Goal: Transaction & Acquisition: Purchase product/service

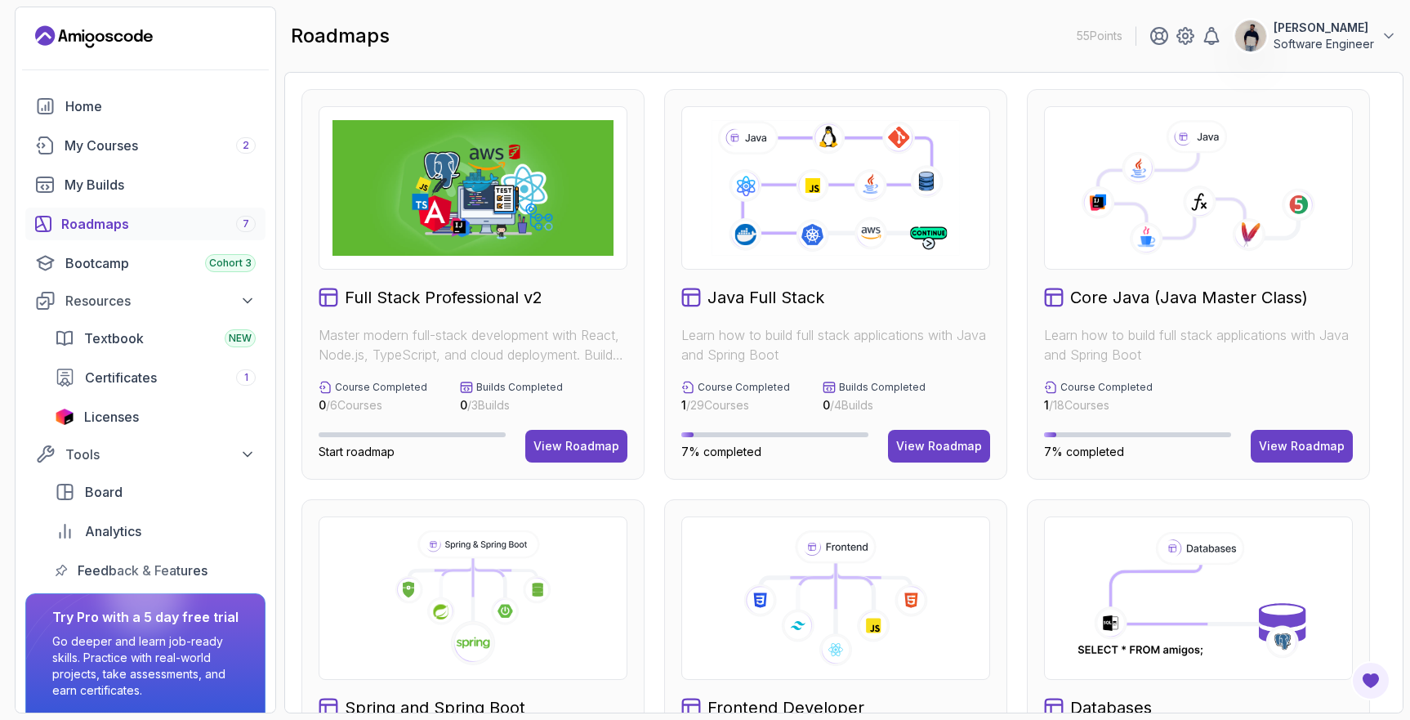
click at [100, 42] on icon "Landing page" at bounding box center [94, 37] width 118 height 26
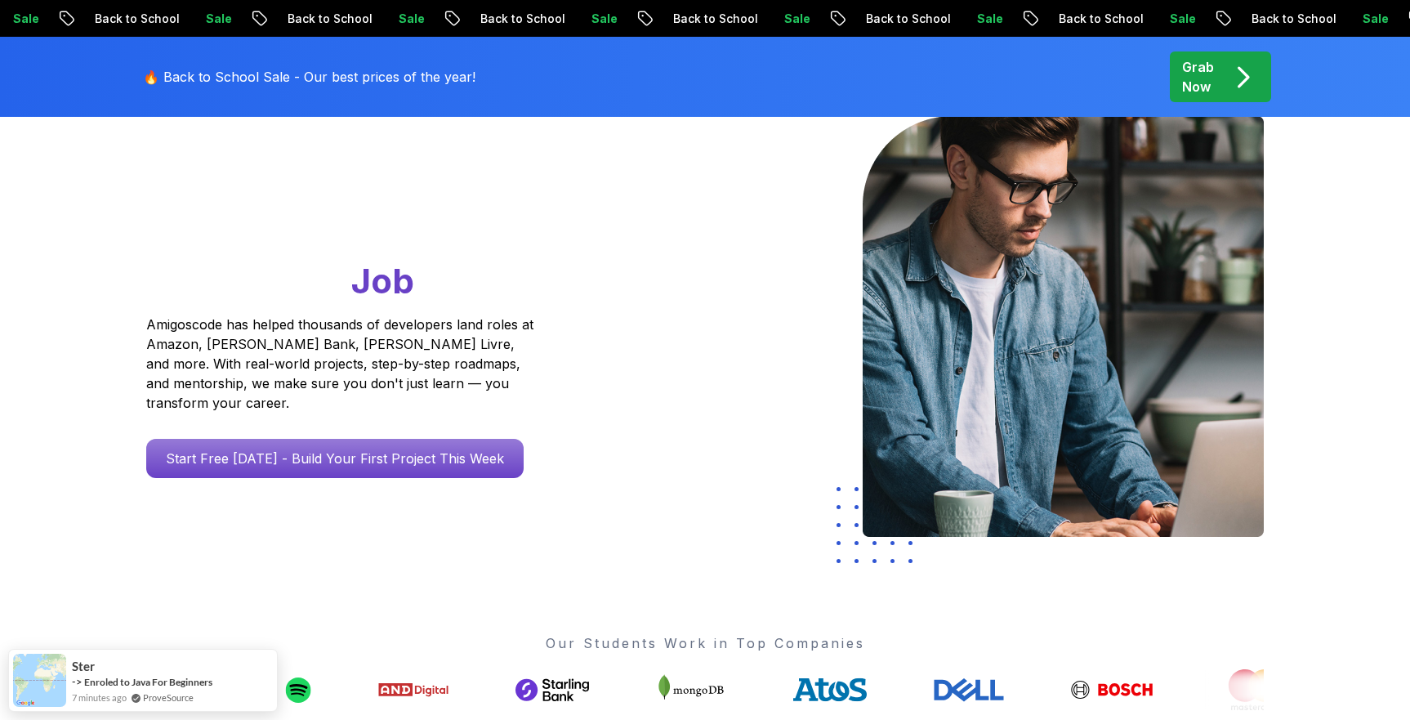
scroll to position [169, 0]
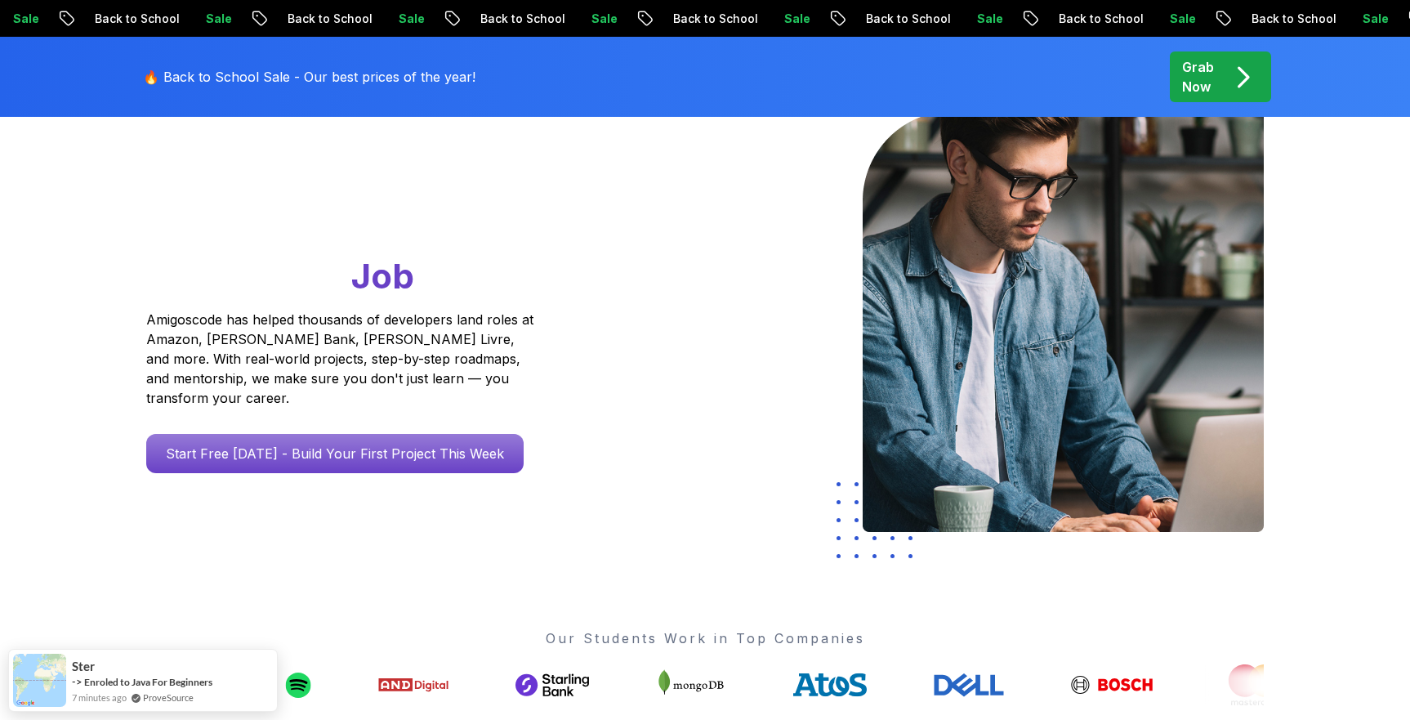
click at [1214, 76] on p "Grab Now" at bounding box center [1198, 76] width 32 height 39
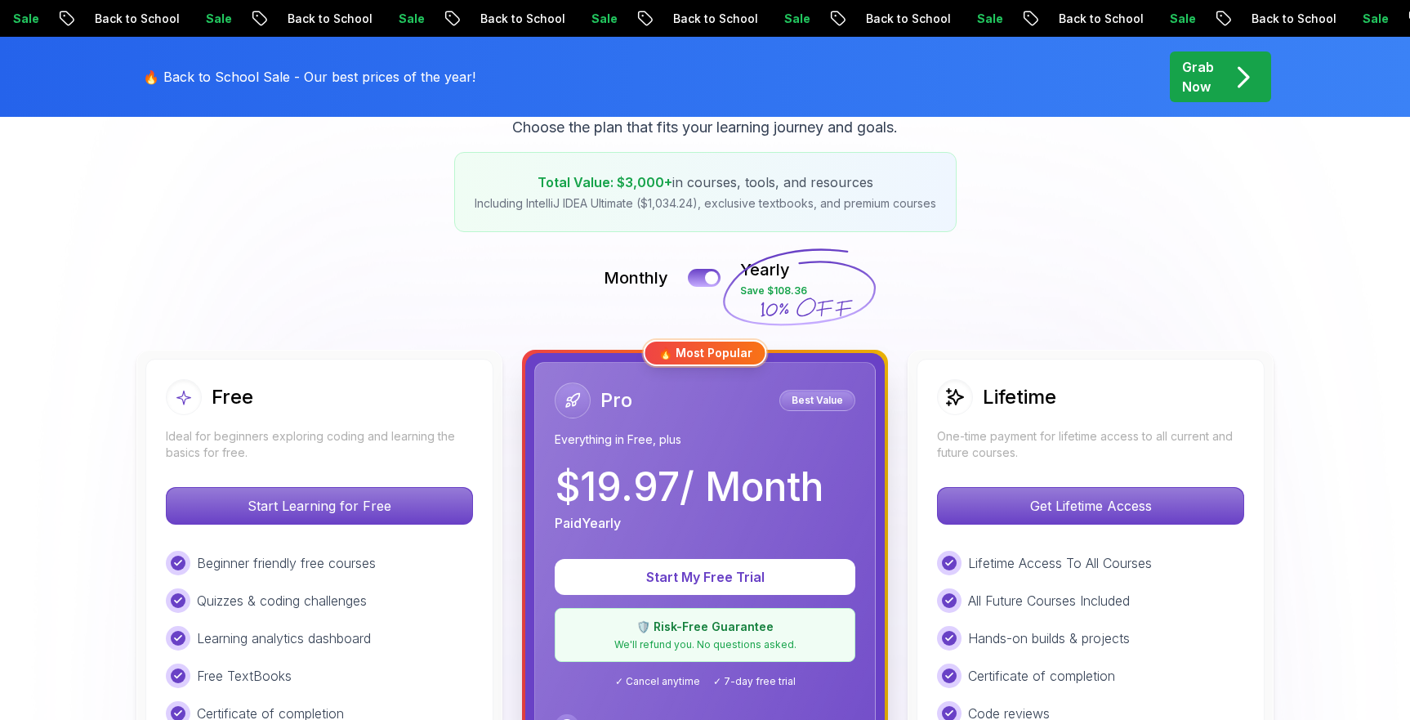
scroll to position [253, 0]
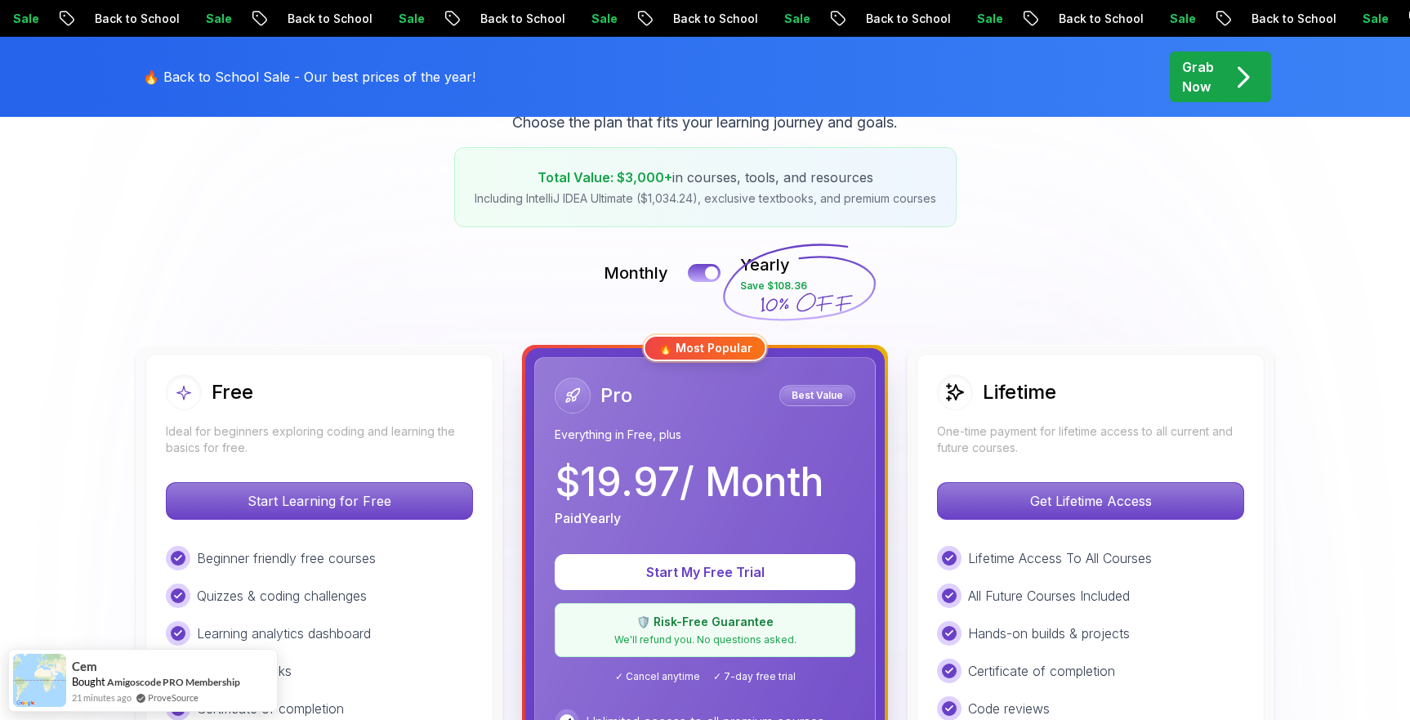
click at [1041, 398] on h2 "Lifetime" at bounding box center [1020, 392] width 74 height 26
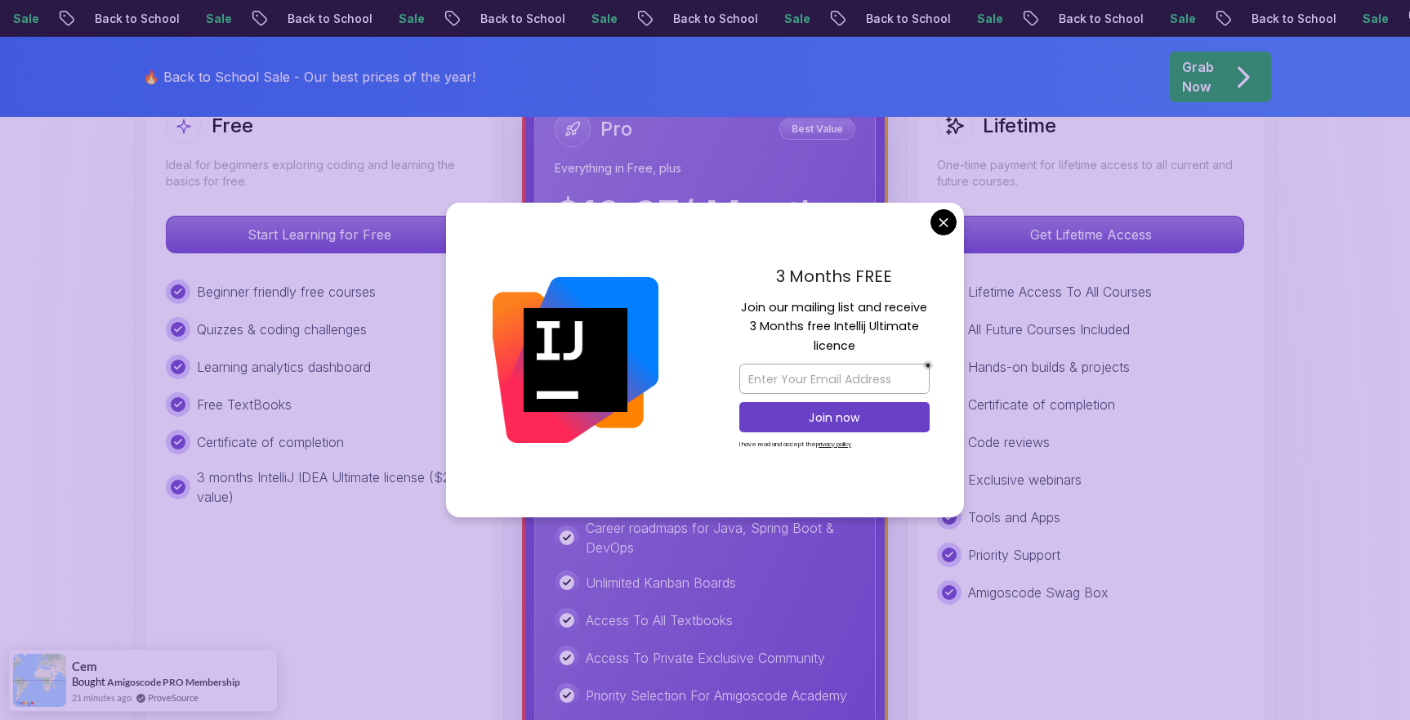
scroll to position [476, 0]
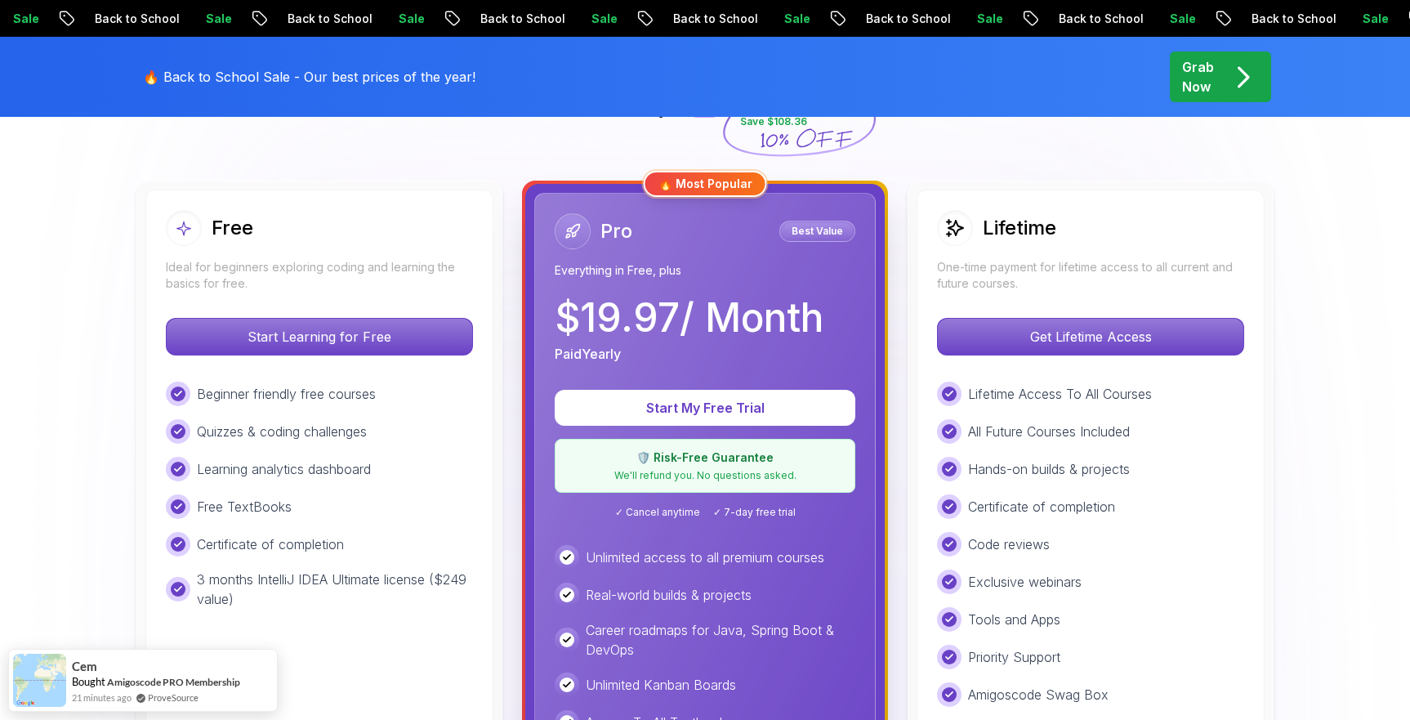
scroll to position [378, 0]
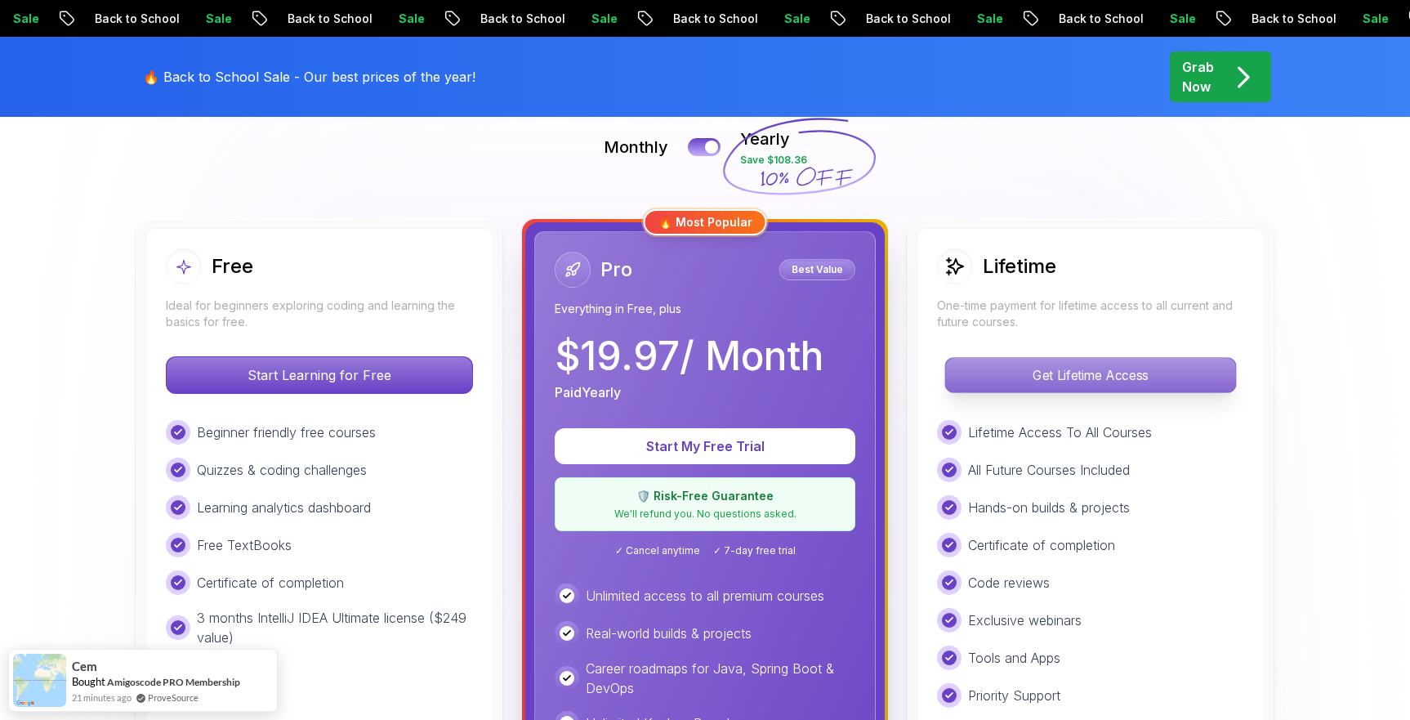
click at [985, 363] on p "Get Lifetime Access" at bounding box center [1090, 375] width 290 height 34
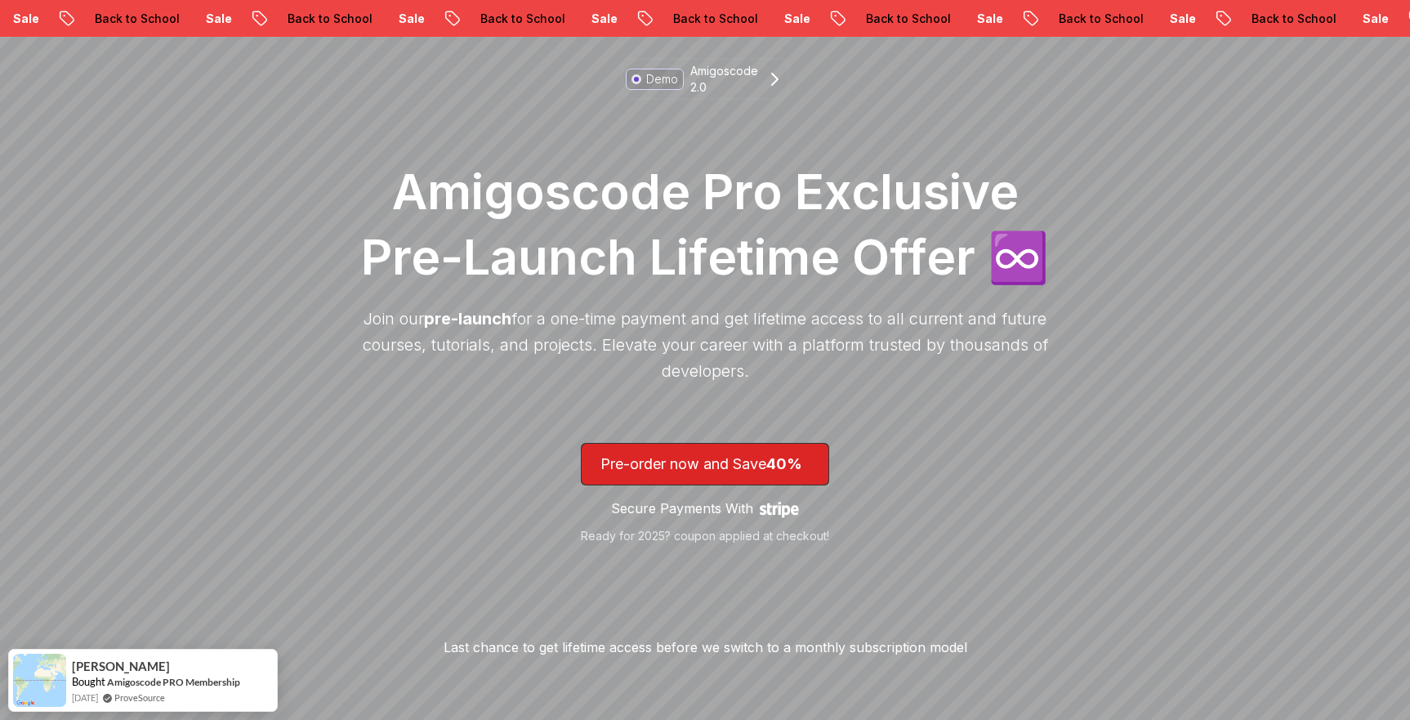
scroll to position [147, 0]
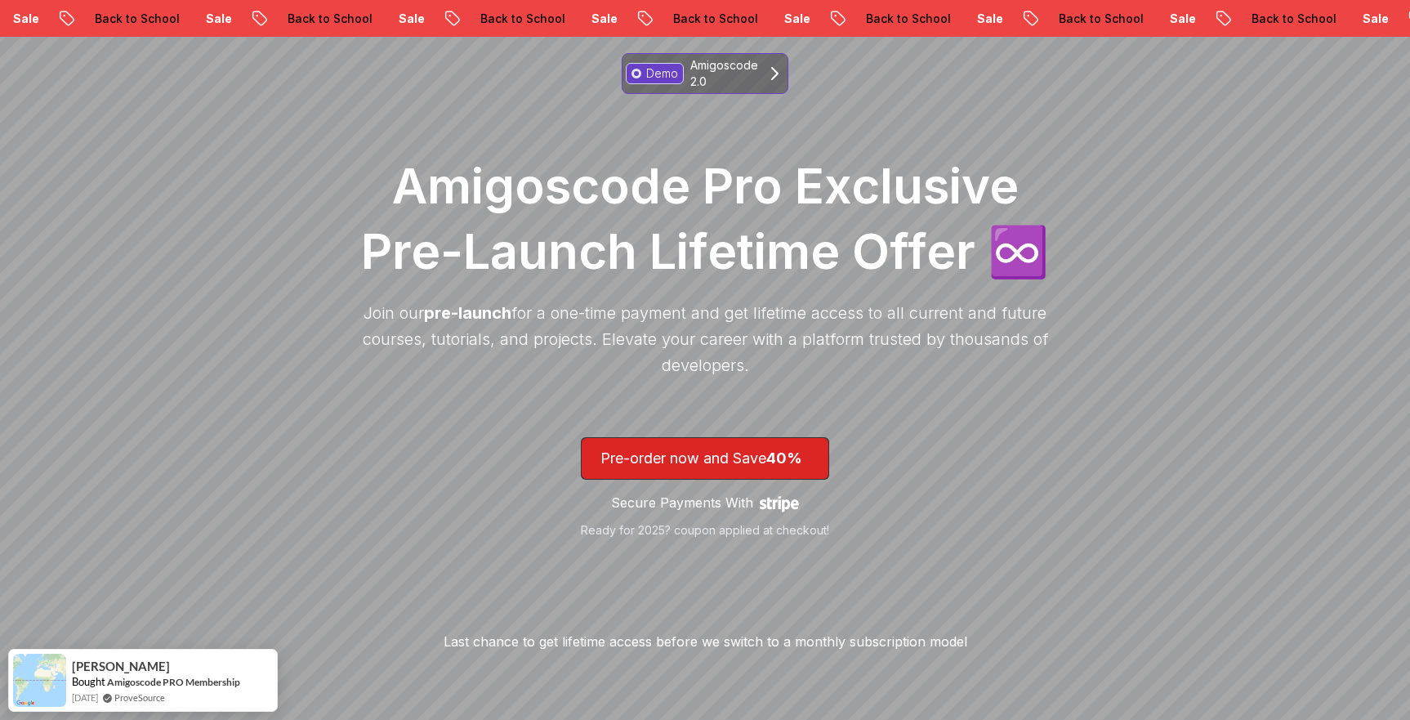
click at [737, 80] on p "Amigoscode 2.0" at bounding box center [725, 73] width 68 height 33
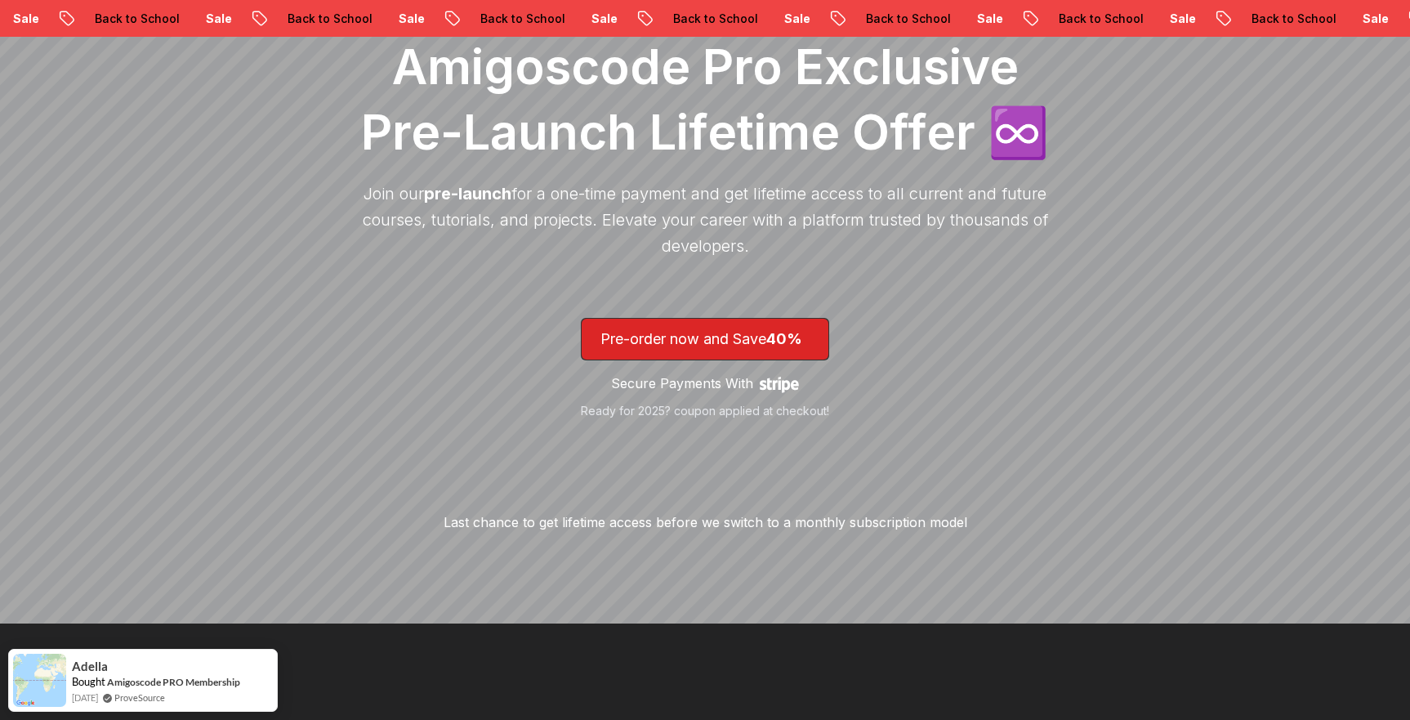
scroll to position [139, 0]
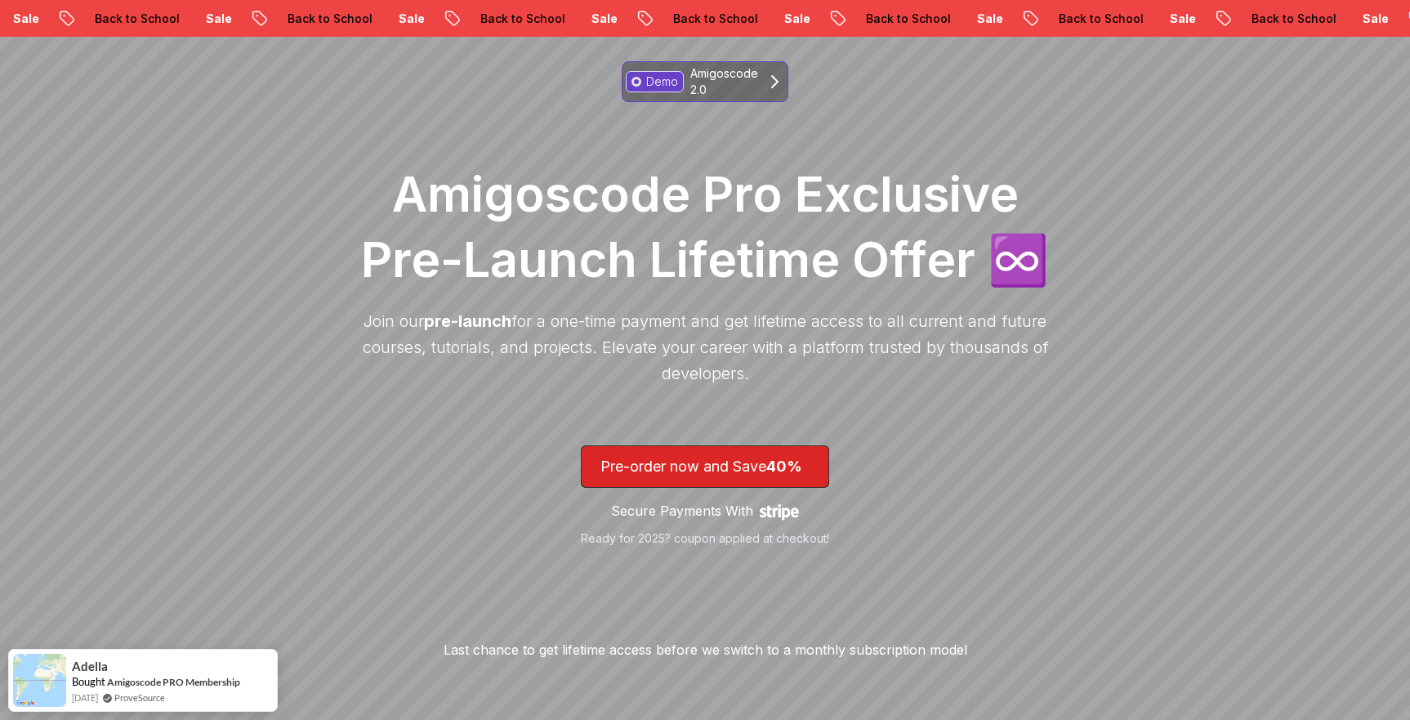
click at [655, 76] on p "Demo" at bounding box center [662, 82] width 32 height 16
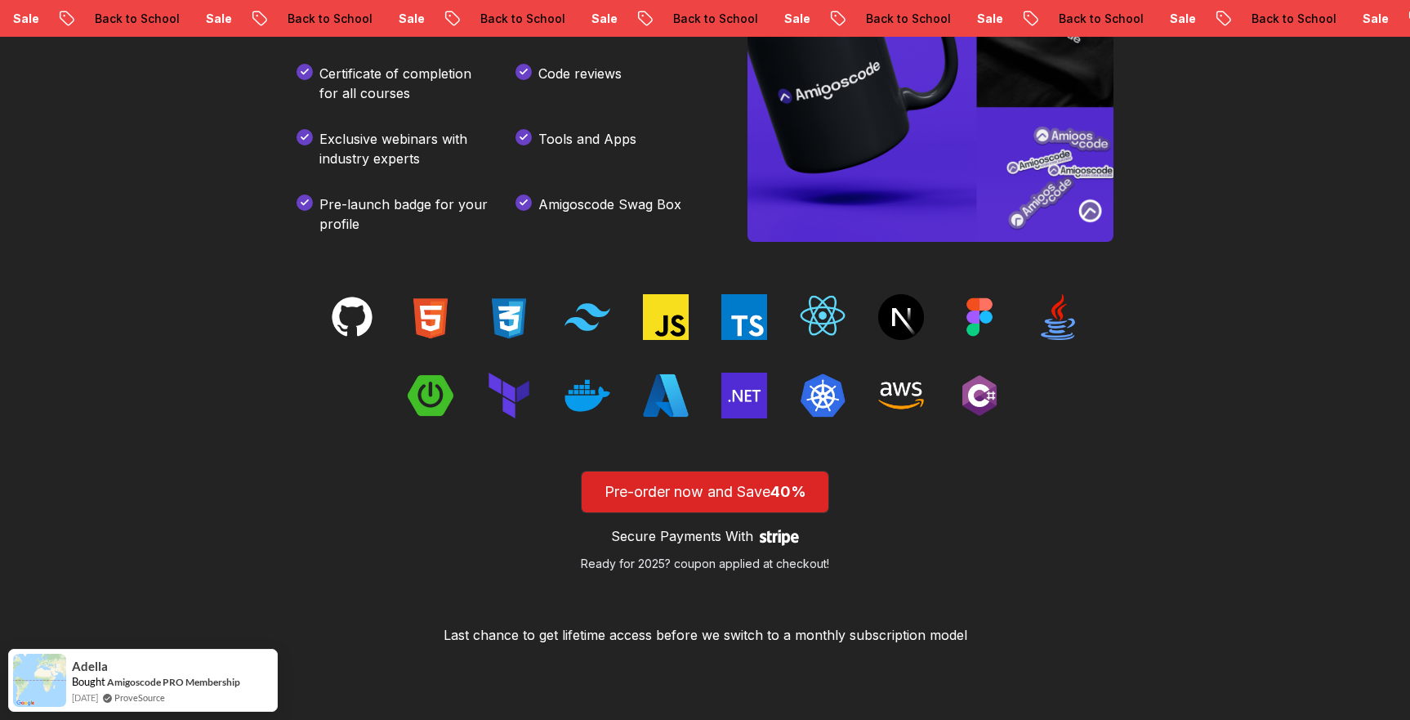
scroll to position [2391, 0]
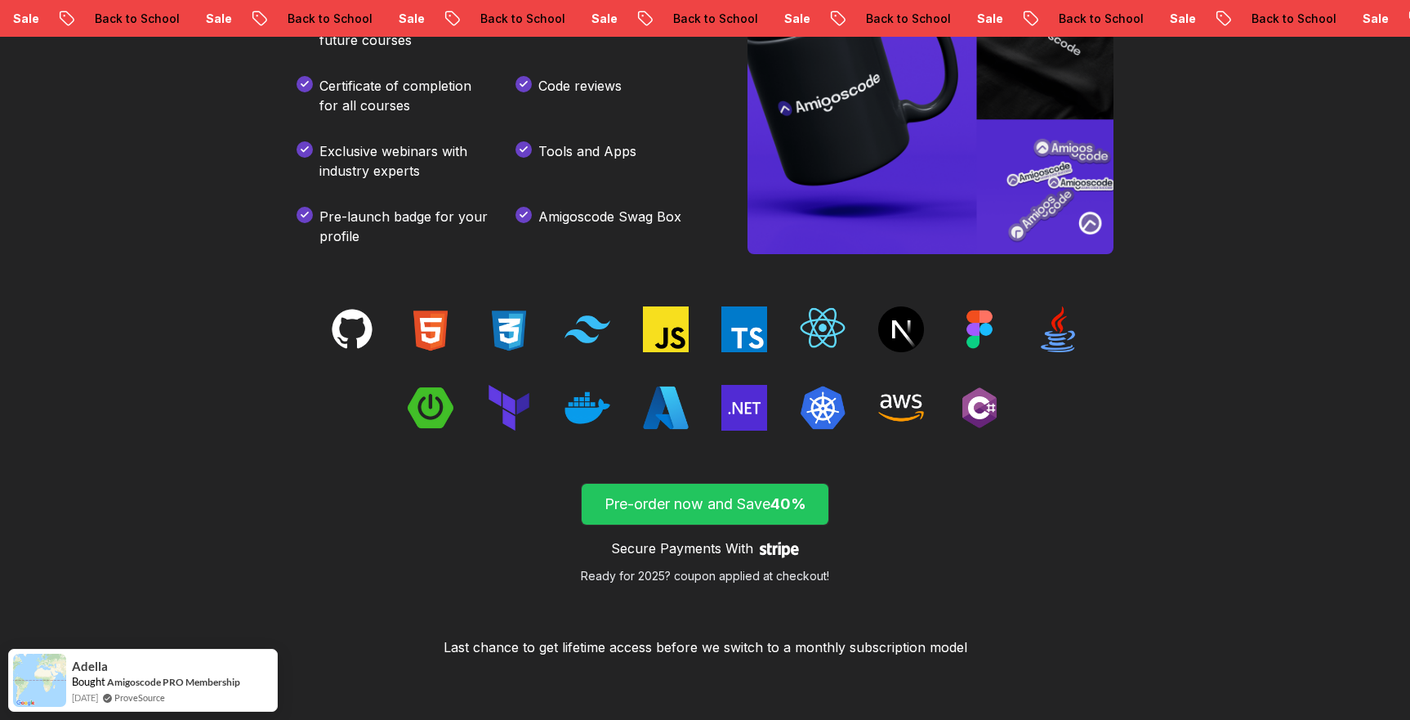
click at [749, 502] on p "Pre-order now and Save 40%" at bounding box center [705, 504] width 209 height 23
